Goal: Information Seeking & Learning: Compare options

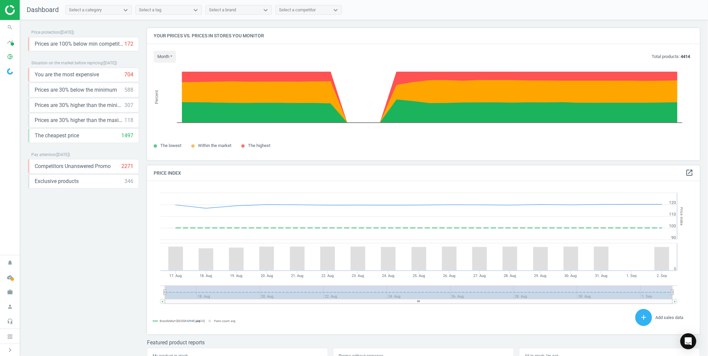
scroll to position [165, 559]
click at [11, 59] on icon "pie_chart_outlined" at bounding box center [10, 56] width 13 height 13
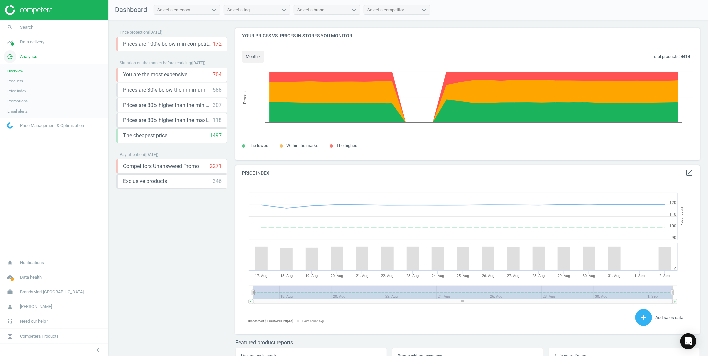
scroll to position [4, 4]
drag, startPoint x: 11, startPoint y: 59, endPoint x: 16, endPoint y: 82, distance: 23.2
click at [16, 82] on span "Products" at bounding box center [15, 80] width 16 height 5
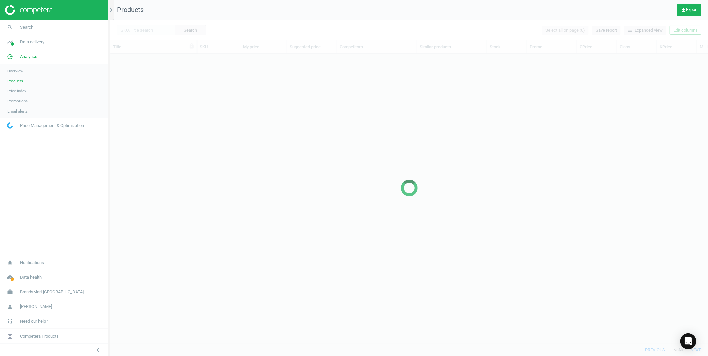
scroll to position [278, 592]
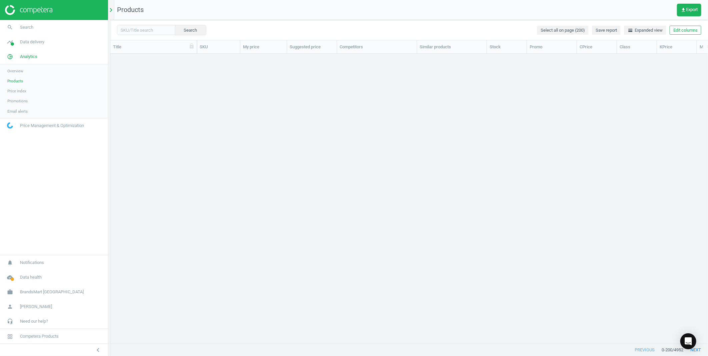
click at [113, 11] on icon "chevron_right" at bounding box center [111, 10] width 8 height 8
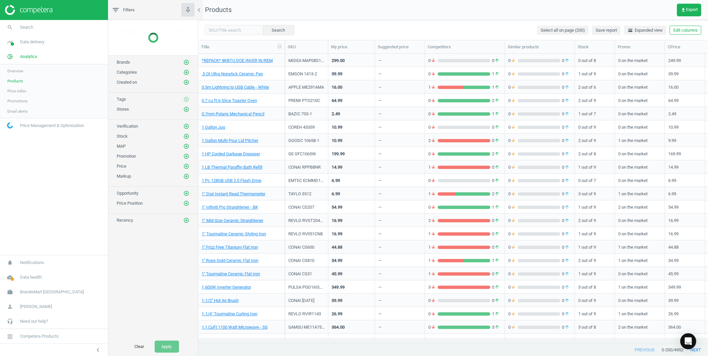
scroll to position [6, 5]
click at [185, 42] on icon "add_circle_outline" at bounding box center [186, 44] width 6 height 6
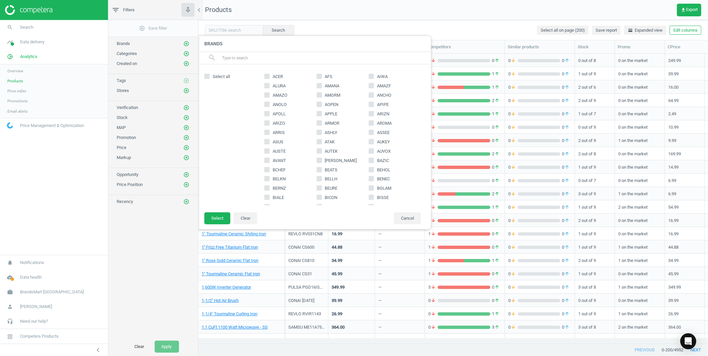
click at [318, 113] on input "APPLE" at bounding box center [319, 113] width 4 height 4
checkbox input "true"
click at [217, 218] on button "Select" at bounding box center [217, 218] width 26 height 12
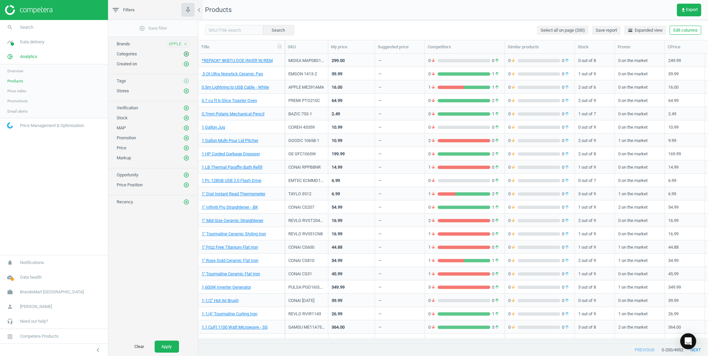
click at [188, 52] on icon "add_circle_outline" at bounding box center [186, 54] width 6 height 6
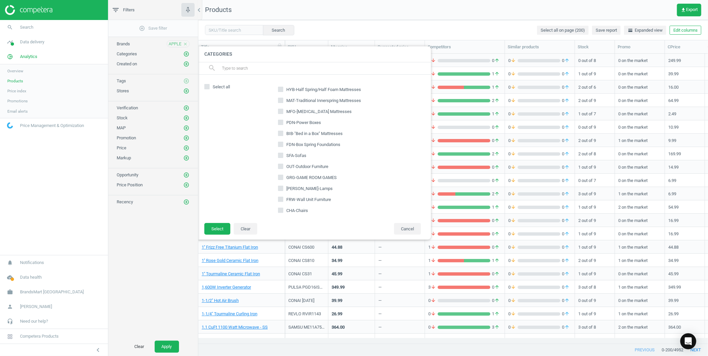
click at [255, 69] on input "text" at bounding box center [323, 68] width 205 height 11
type input "lcp"
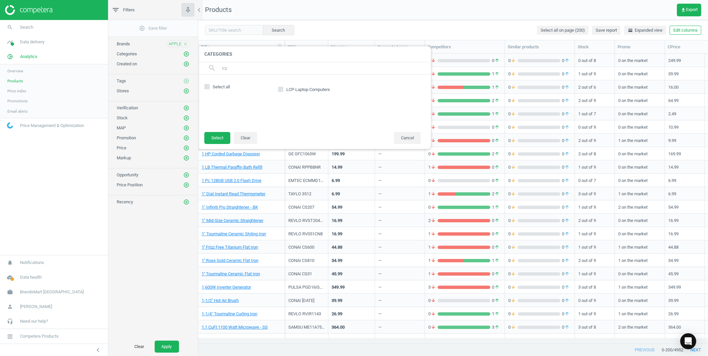
click at [282, 89] on input "LCP-Laptop Computers" at bounding box center [280, 89] width 4 height 4
checkbox input "true"
click at [219, 139] on button "Select" at bounding box center [217, 138] width 26 height 12
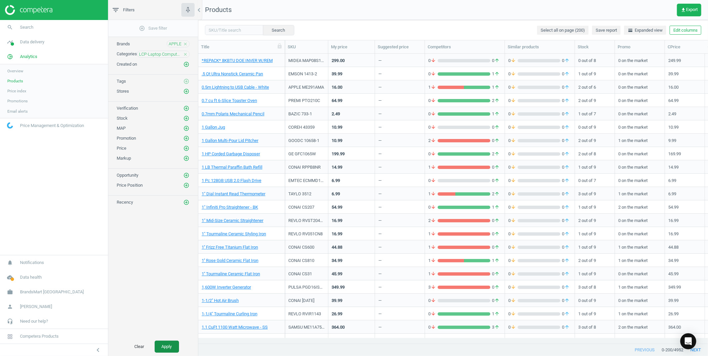
click at [170, 345] on button "Apply" at bounding box center [167, 346] width 24 height 12
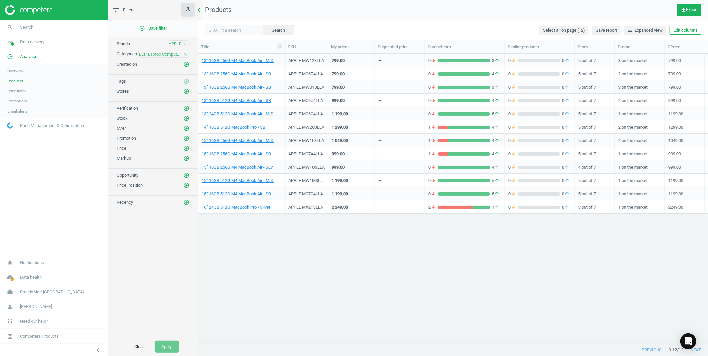
click at [199, 8] on icon "chevron_left" at bounding box center [199, 10] width 8 height 8
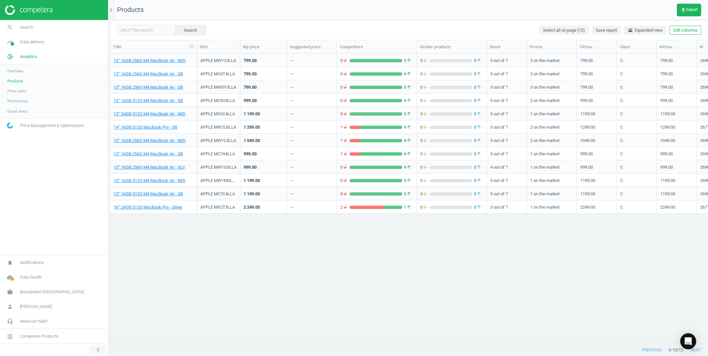
click at [99, 345] on icon "chevron_left" at bounding box center [98, 350] width 8 height 8
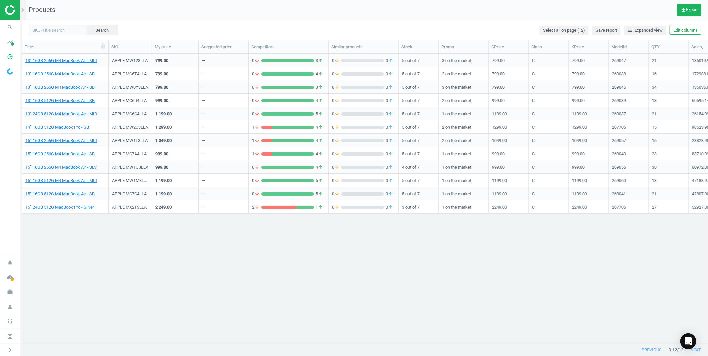
scroll to position [278, 680]
click at [79, 56] on div "13” 16GB 256G M4 MacBook Air - MID" at bounding box center [65, 60] width 80 height 12
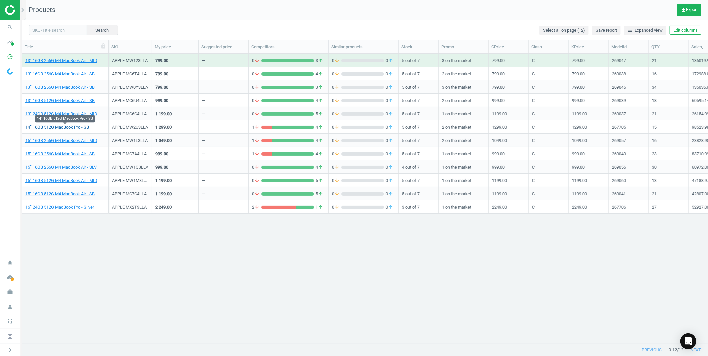
click at [67, 128] on link "14” 16GB 512G MacBook Pro - SB" at bounding box center [57, 127] width 64 height 6
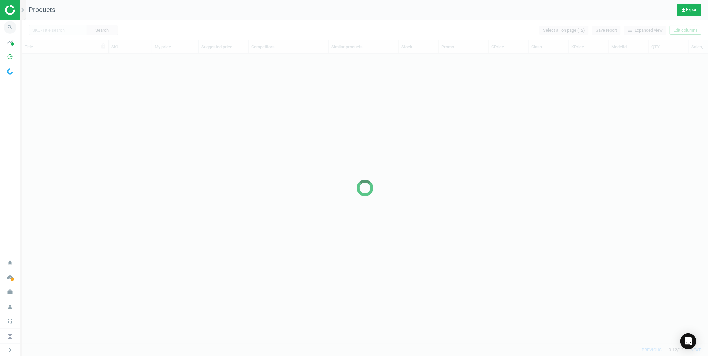
scroll to position [278, 680]
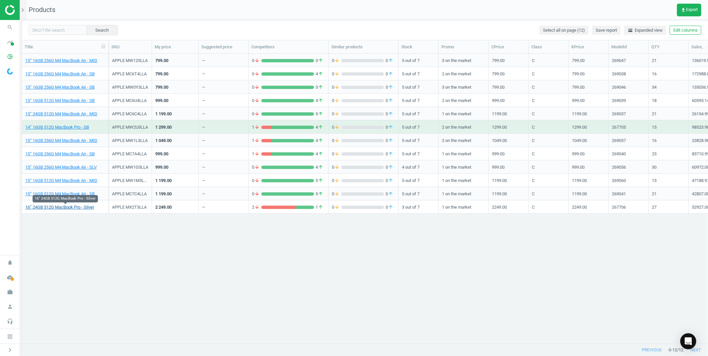
click at [59, 208] on link "16” 24GB 512G MacBook Pro - Silver" at bounding box center [59, 207] width 69 height 6
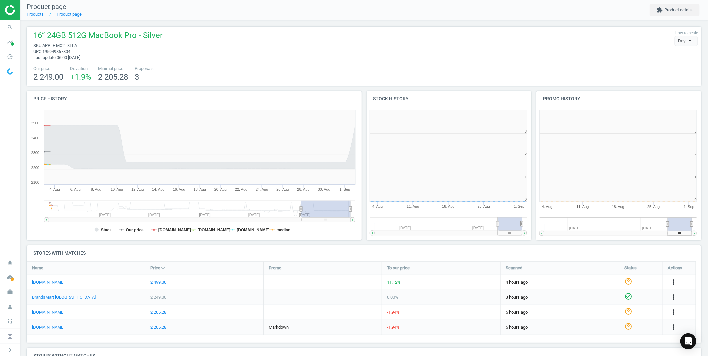
scroll to position [4, 3]
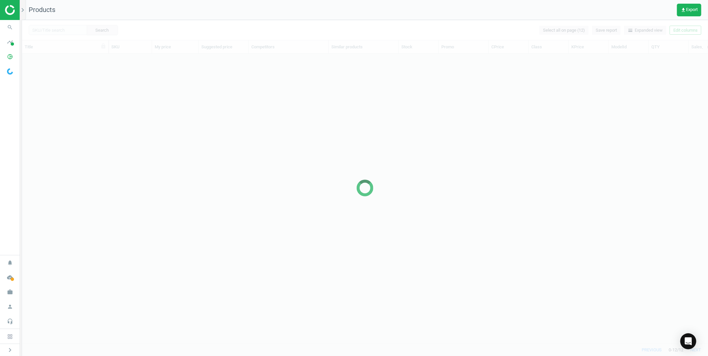
scroll to position [278, 680]
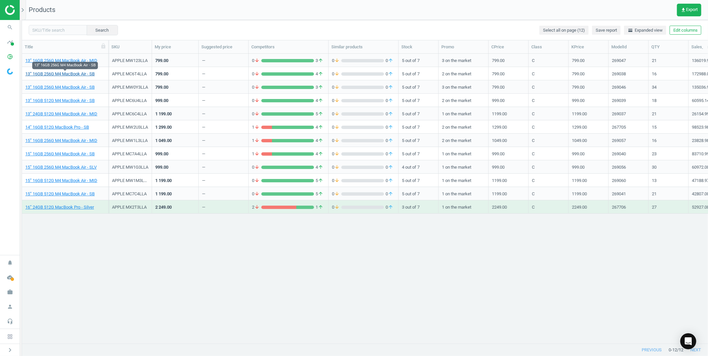
click at [77, 74] on link "13” 16GB 256G M4 MacBook Air - SB" at bounding box center [59, 74] width 69 height 6
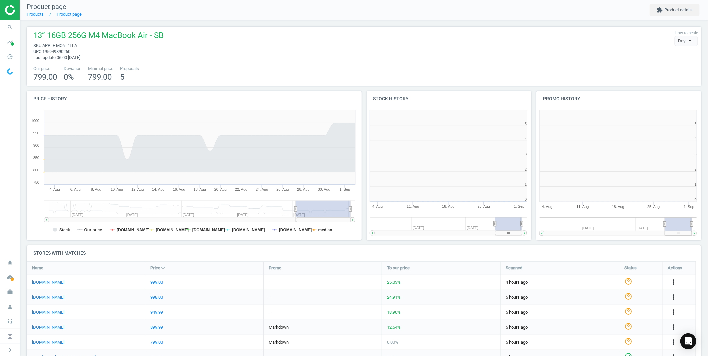
scroll to position [60, 681]
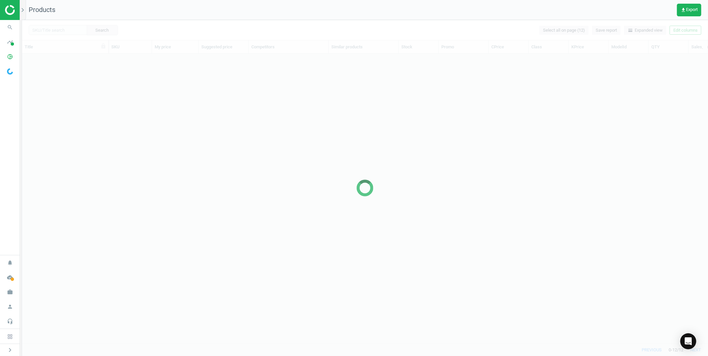
scroll to position [278, 680]
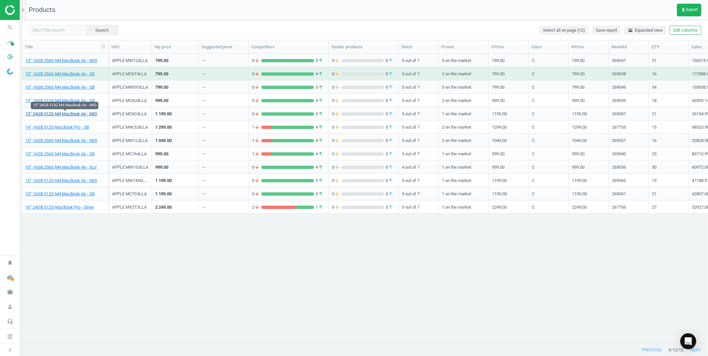
click at [78, 115] on link "13” 24GB 512G M4 MacBook Air - MID" at bounding box center [61, 114] width 72 height 6
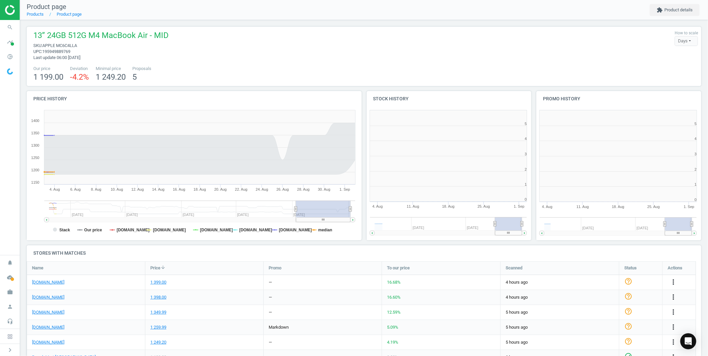
scroll to position [145, 343]
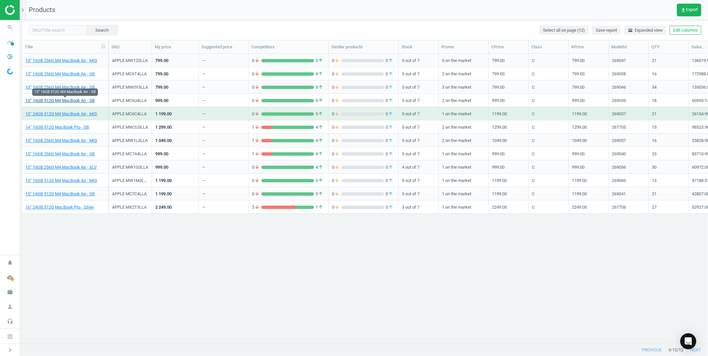
click at [71, 100] on link "13” 16GB 512G M4 MacBook Air - SB" at bounding box center [59, 101] width 69 height 6
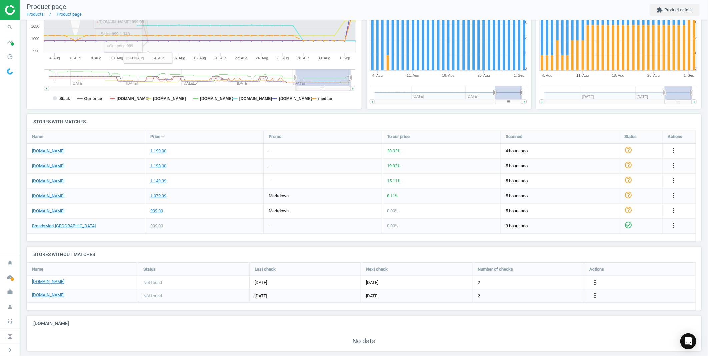
scroll to position [138, 0]
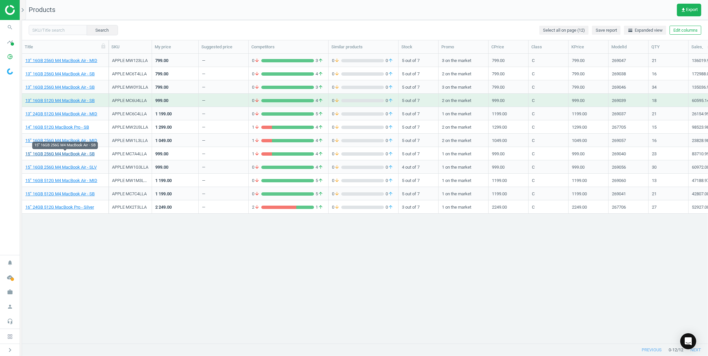
click at [84, 154] on link "15” 16GB 256G M4 MacBook Air - SB" at bounding box center [59, 154] width 69 height 6
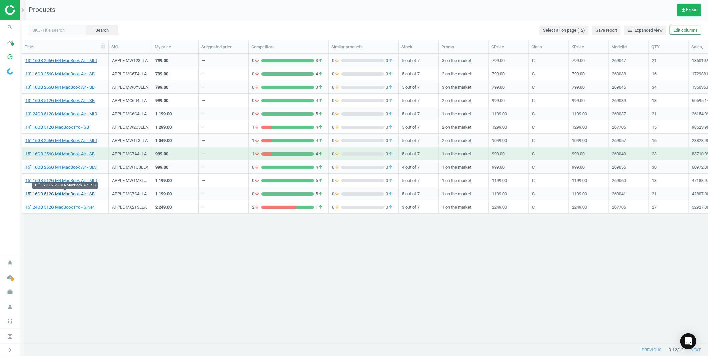
click at [73, 191] on link "15” 16GB 512G M4 MacBook Air - SB" at bounding box center [59, 194] width 69 height 6
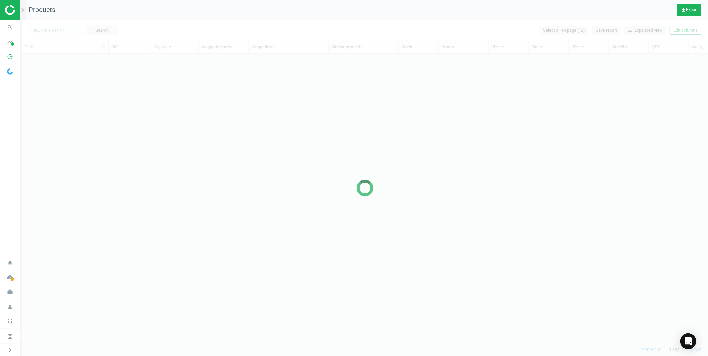
scroll to position [278, 680]
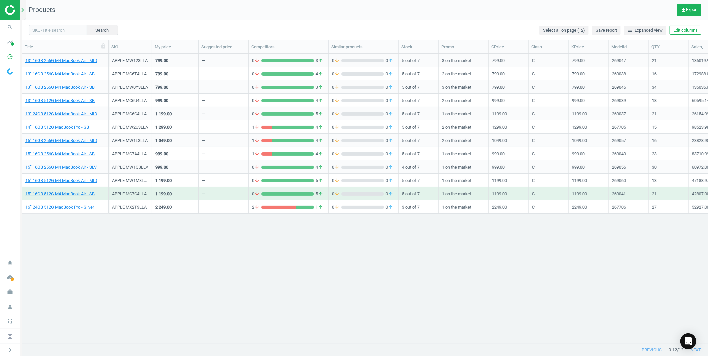
click at [21, 7] on icon "chevron_right" at bounding box center [23, 10] width 8 height 8
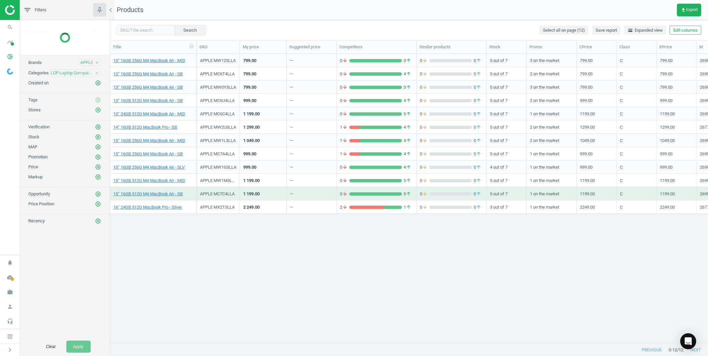
scroll to position [6, 6]
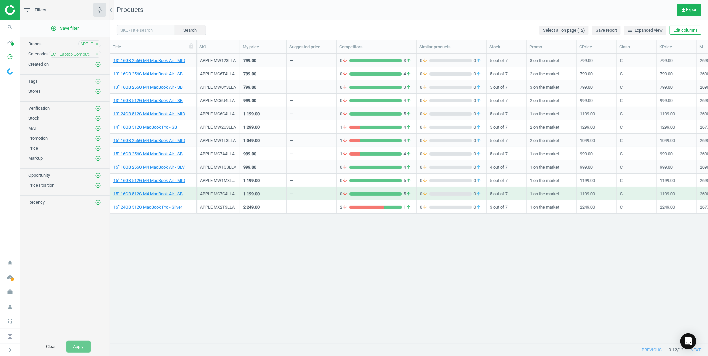
click at [98, 54] on icon "close" at bounding box center [97, 54] width 5 height 5
click at [98, 54] on icon "add_circle_outline" at bounding box center [98, 54] width 6 height 6
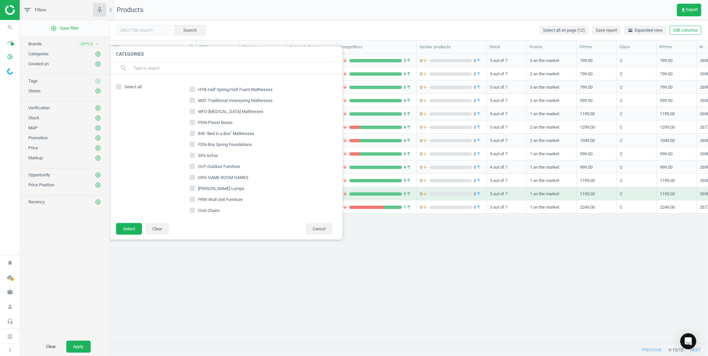
click at [199, 65] on input "text" at bounding box center [235, 68] width 205 height 11
type input "mbr"
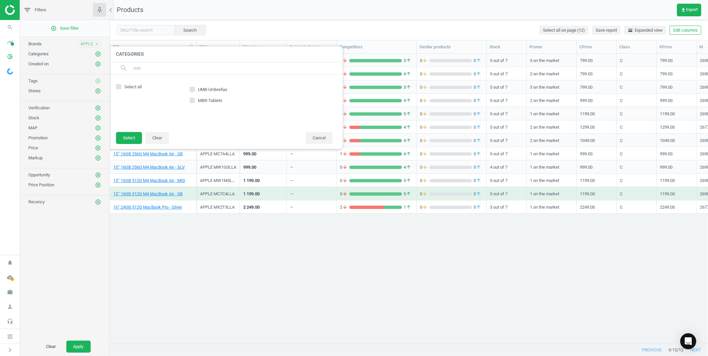
click at [192, 99] on input "MBR-Tablets" at bounding box center [192, 100] width 4 height 4
checkbox input "true"
click at [133, 137] on button "Select" at bounding box center [129, 138] width 26 height 12
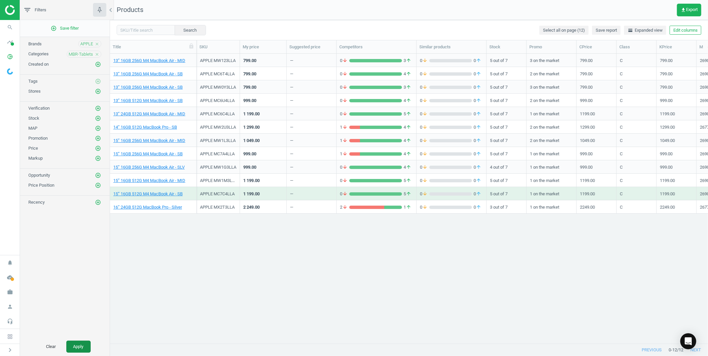
click at [81, 343] on button "Apply" at bounding box center [78, 346] width 24 height 12
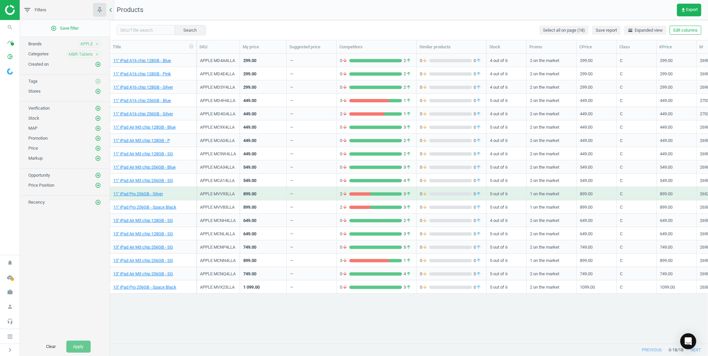
click at [112, 9] on icon "chevron_left" at bounding box center [111, 10] width 8 height 8
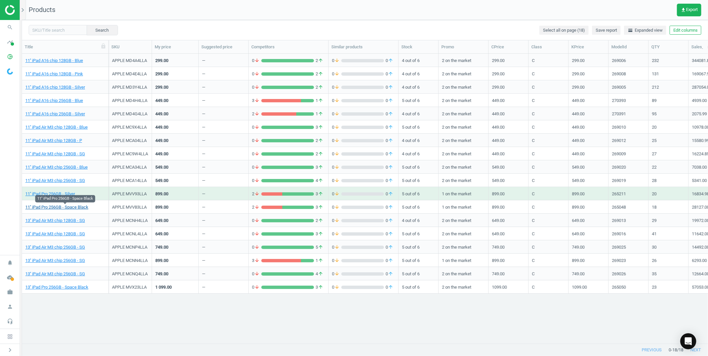
click at [59, 207] on link "11'' iPad Pro 256GB - Space Black" at bounding box center [56, 207] width 63 height 6
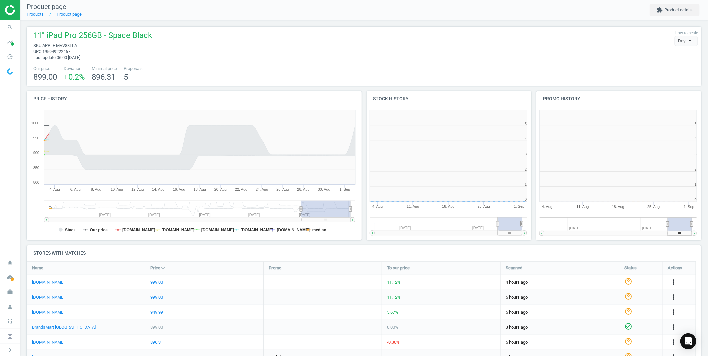
scroll to position [87, 681]
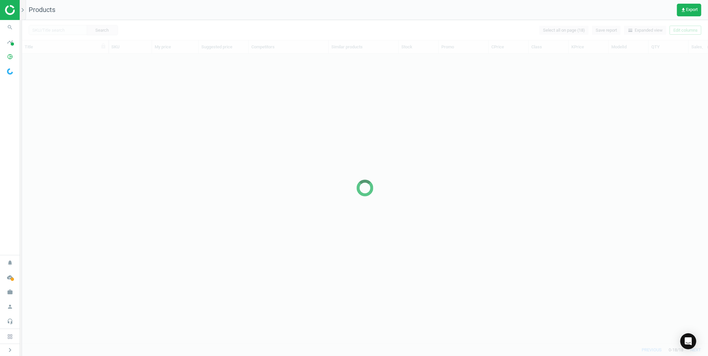
scroll to position [278, 680]
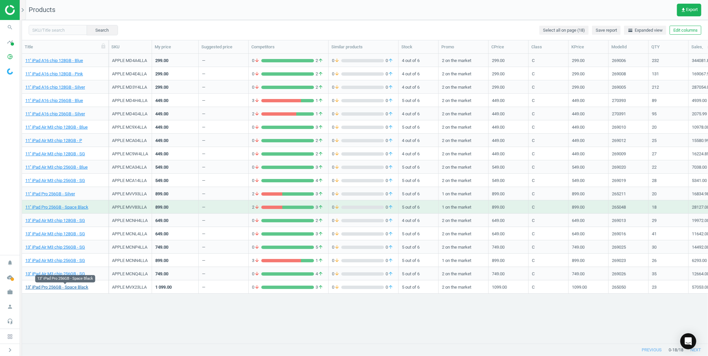
click at [64, 287] on link "13'' iPad Pro 256GB - Space Black" at bounding box center [56, 287] width 63 height 6
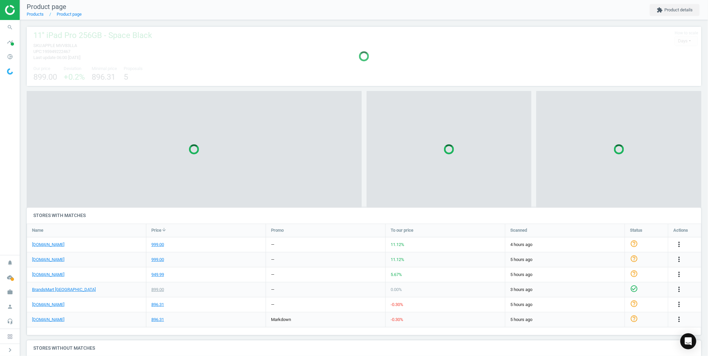
scroll to position [3, 4]
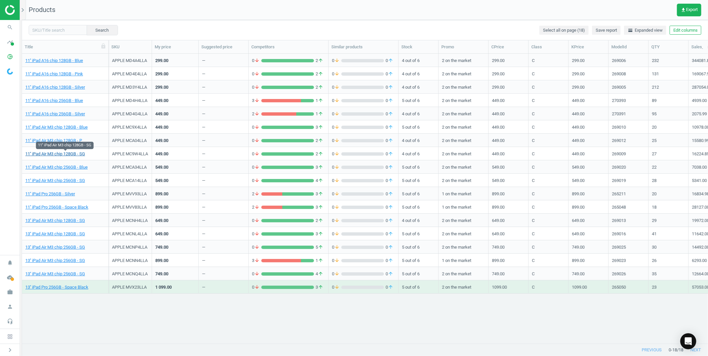
click at [71, 152] on link "11'' iPad Air M3 chip 128GB - SG" at bounding box center [55, 154] width 60 height 6
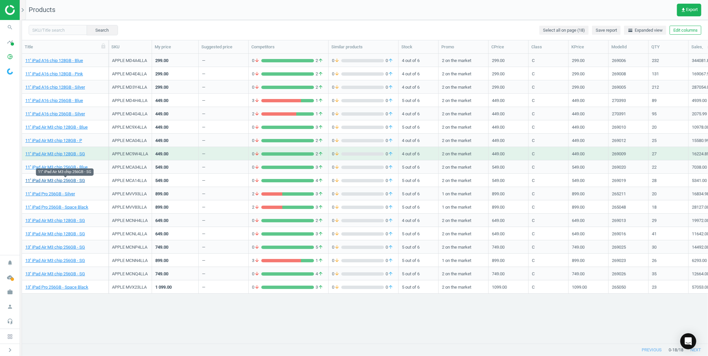
click at [55, 180] on link "11'' iPad Air M3 chip 256GB - SG" at bounding box center [55, 181] width 60 height 6
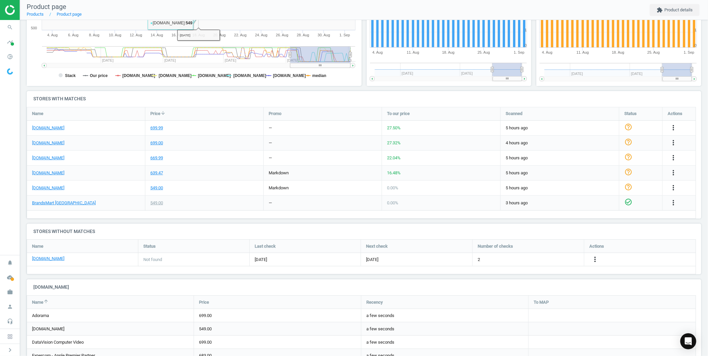
scroll to position [143, 0]
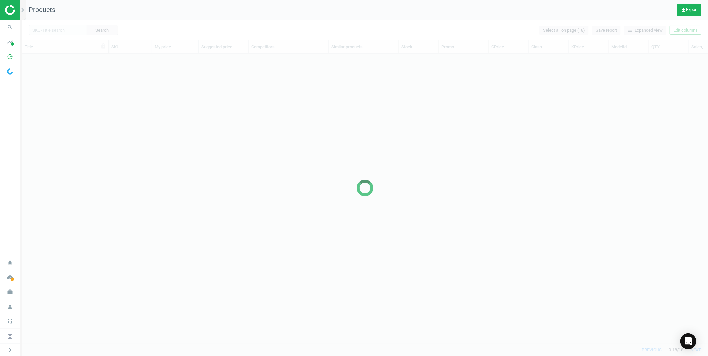
scroll to position [278, 680]
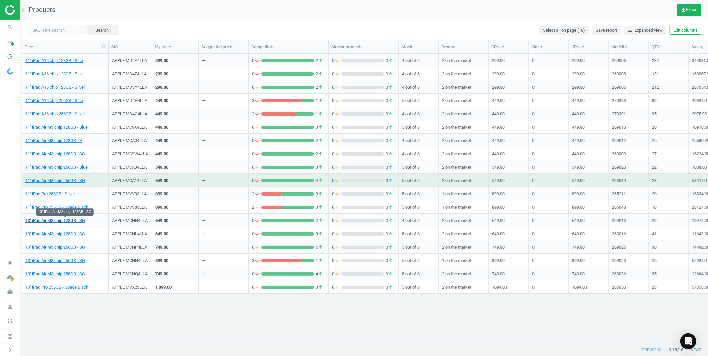
click at [42, 222] on link "13'' iPad Air M3 chip 128GB - SG" at bounding box center [55, 221] width 60 height 6
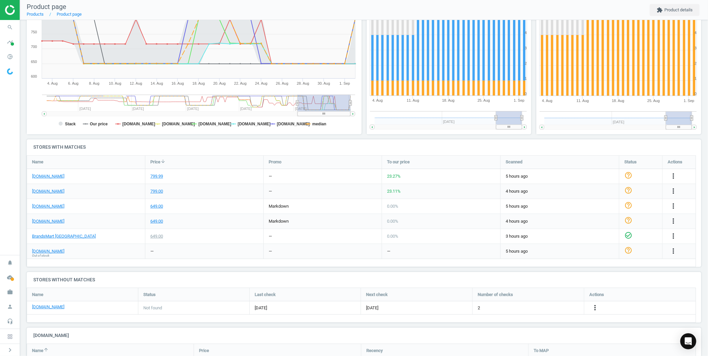
scroll to position [111, 0]
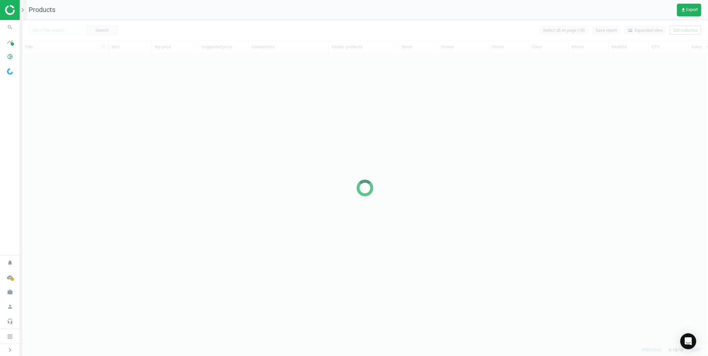
scroll to position [278, 680]
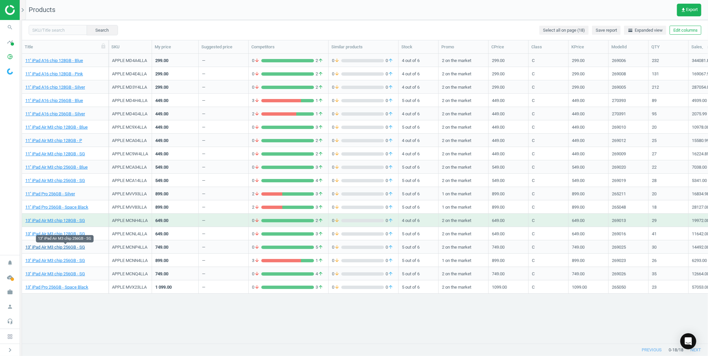
click at [66, 248] on link "13'' iPad Air M3 chip 256GB - SG" at bounding box center [55, 247] width 60 height 6
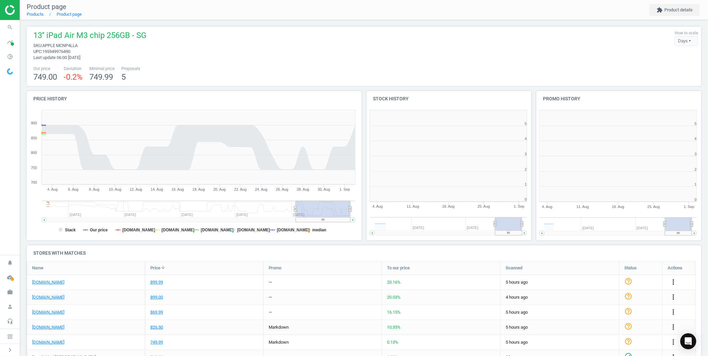
scroll to position [145, 175]
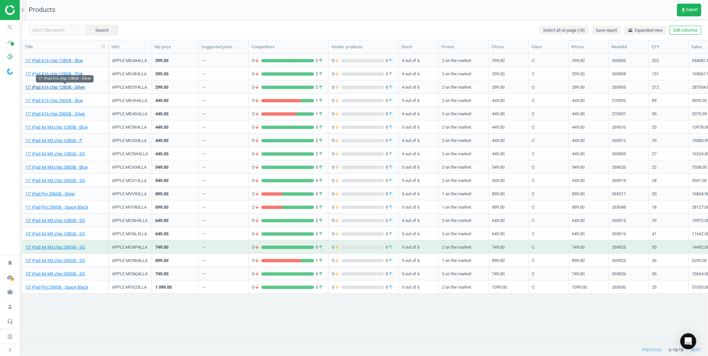
click at [70, 90] on link "11'' iPad A16 chip 128GB - Silver" at bounding box center [55, 87] width 60 height 6
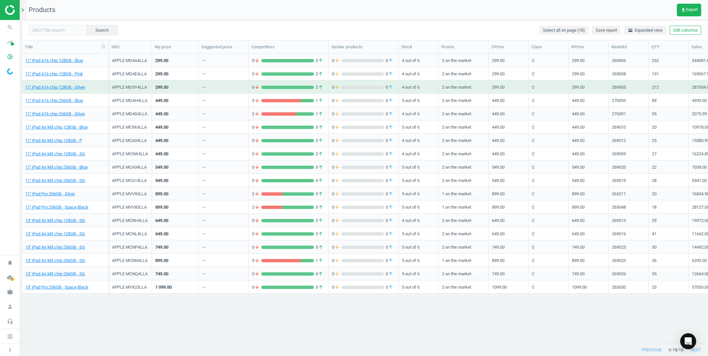
click at [22, 11] on icon "chevron_right" at bounding box center [23, 10] width 8 height 8
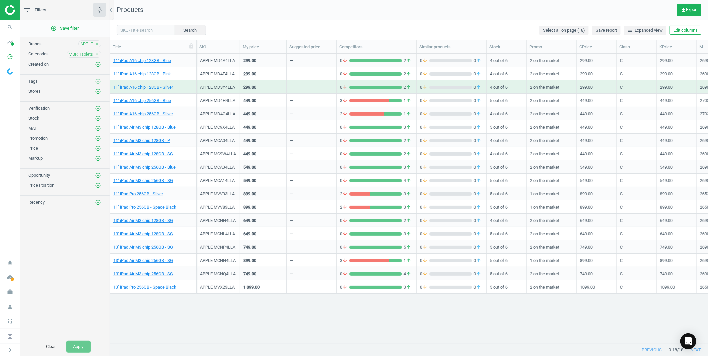
click at [98, 53] on icon "close" at bounding box center [97, 54] width 5 height 5
click at [98, 53] on icon "add_circle_outline" at bounding box center [98, 54] width 6 height 6
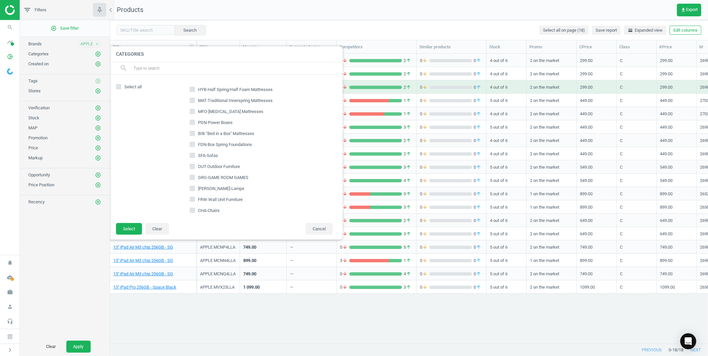
click at [195, 67] on input "text" at bounding box center [235, 68] width 205 height 11
type input "smw"
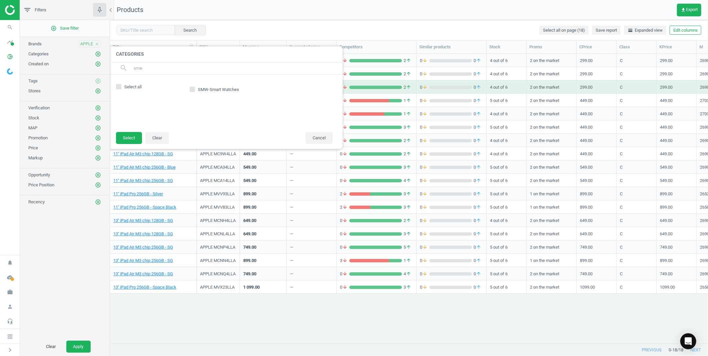
click at [189, 85] on div "SMW-Smart Watches" at bounding box center [211, 89] width 62 height 9
click at [192, 89] on input "SMW-Smart Watches" at bounding box center [192, 89] width 4 height 4
checkbox input "true"
click at [134, 139] on button "Select" at bounding box center [129, 138] width 26 height 12
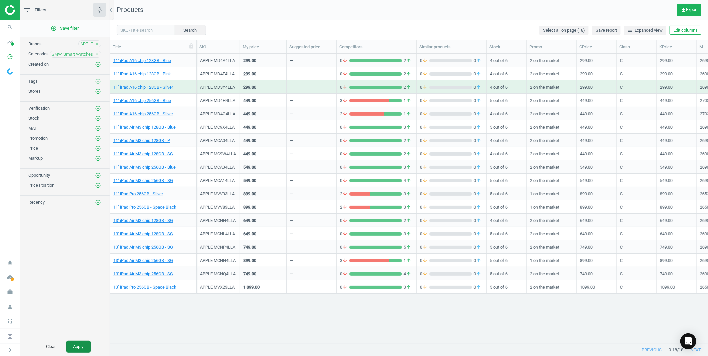
click at [78, 345] on button "Apply" at bounding box center [78, 346] width 24 height 12
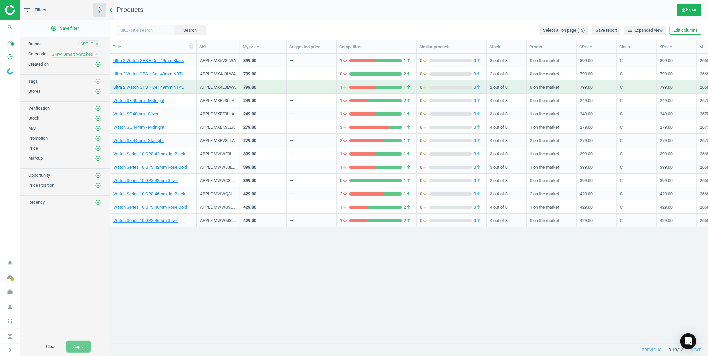
click at [114, 11] on icon "chevron_left" at bounding box center [111, 10] width 8 height 8
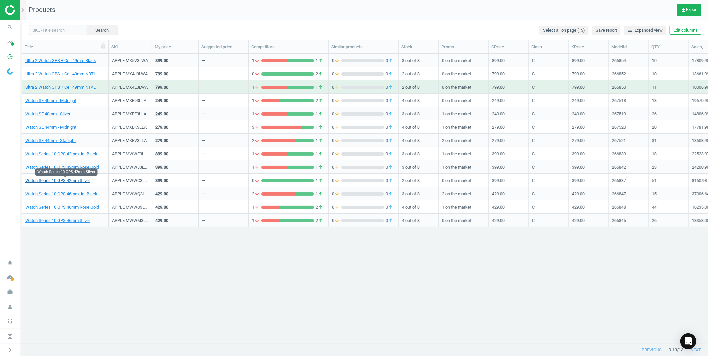
click at [66, 183] on link "Watch Series 10 GPS 42mm Silver" at bounding box center [57, 181] width 65 height 6
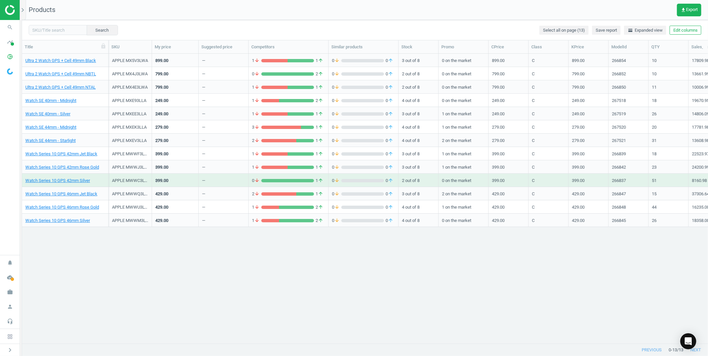
click at [62, 216] on div "Watch Series 10 GPS 46mm Silver" at bounding box center [65, 220] width 80 height 12
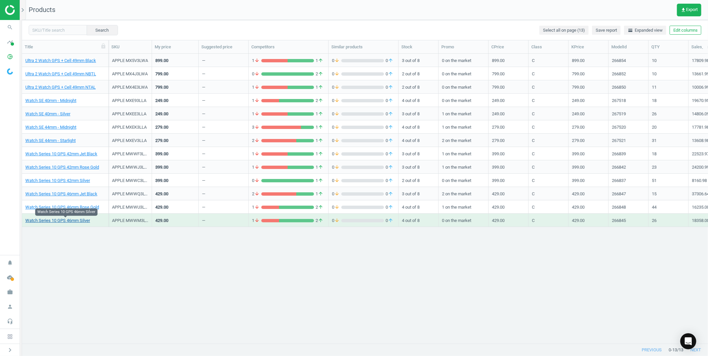
click at [59, 219] on link "Watch Series 10 GPS 46mm Silver" at bounding box center [57, 221] width 65 height 6
click at [67, 87] on link "Ultra 2 Watch GPS + Cell 49mm NTAL" at bounding box center [60, 87] width 70 height 6
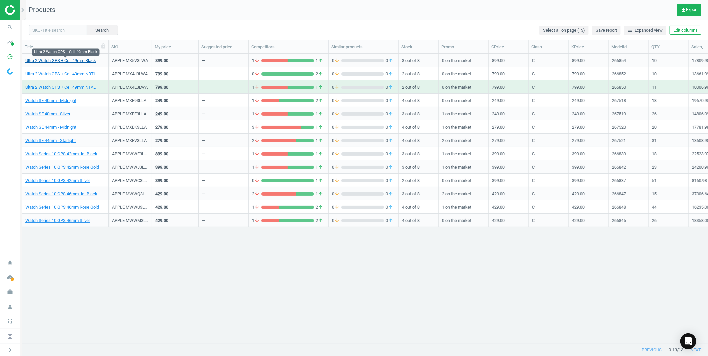
click at [75, 63] on link "Ultra 2 Watch GPS + Cell 49mm Black" at bounding box center [60, 61] width 71 height 6
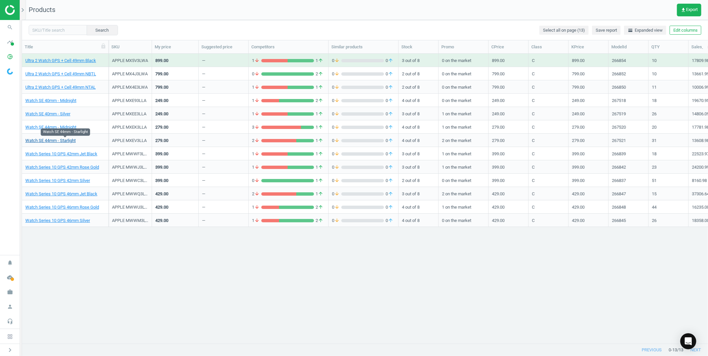
click at [48, 142] on link "Watch SE 44mm - Starlight" at bounding box center [50, 141] width 50 height 6
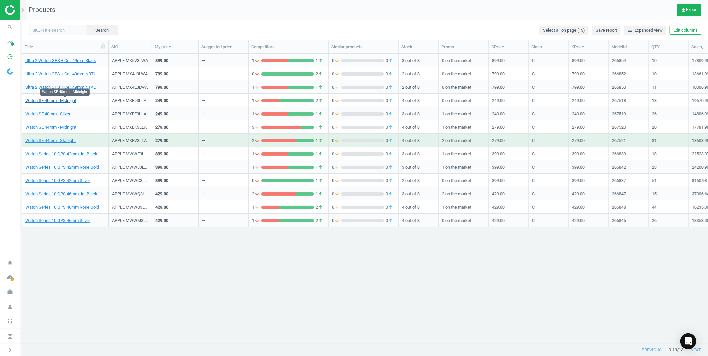
click at [63, 101] on link "Watch SE 40mm - Midnight" at bounding box center [50, 101] width 51 height 6
